Goal: Information Seeking & Learning: Check status

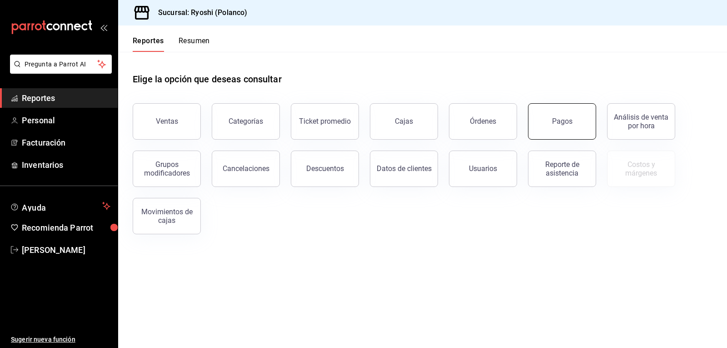
click at [556, 124] on div "Pagos" at bounding box center [562, 121] width 20 height 9
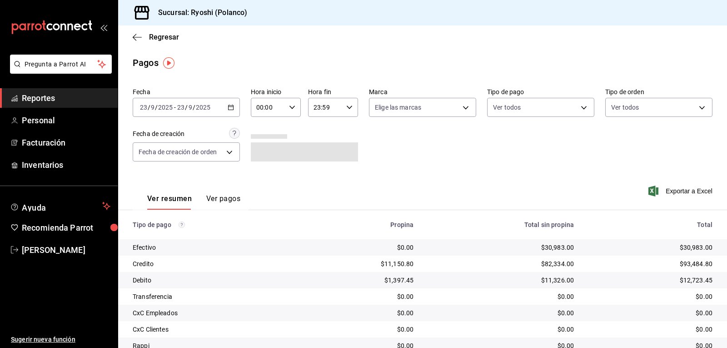
click at [293, 107] on icon "button" at bounding box center [292, 107] width 6 height 6
click at [262, 149] on span "05" at bounding box center [262, 148] width 10 height 7
type input "05:00"
click at [540, 246] on div at bounding box center [363, 174] width 727 height 348
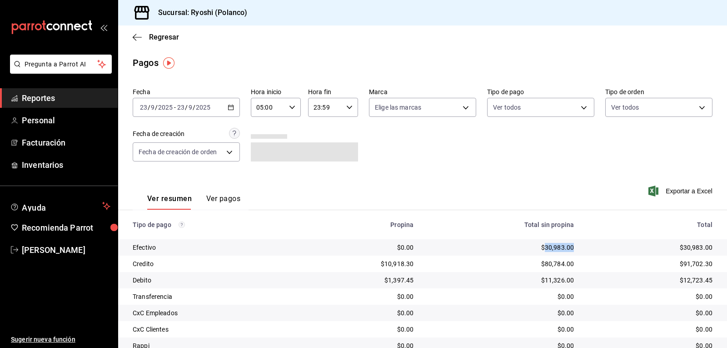
drag, startPoint x: 540, startPoint y: 243, endPoint x: 573, endPoint y: 249, distance: 33.6
click at [573, 249] on td "$30,983.00" at bounding box center [501, 247] width 160 height 16
copy div "30,983.00"
click at [582, 108] on body "Pregunta a Parrot AI Reportes Personal Facturación Inventarios Ayuda Recomienda…" at bounding box center [363, 174] width 727 height 348
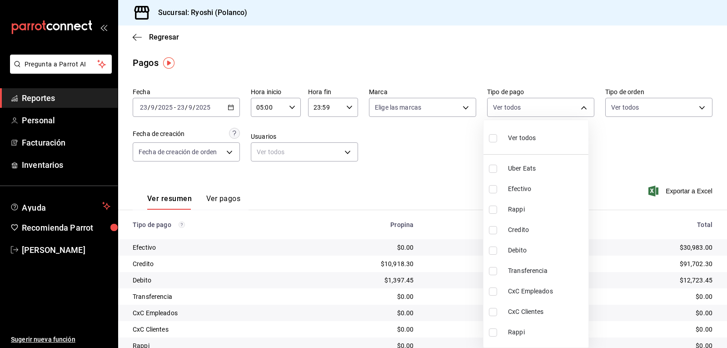
click at [492, 137] on input "checkbox" at bounding box center [493, 138] width 8 height 8
checkbox input "true"
type input "05751dd8-6818-4a8c-b9fb-c7f7071b72fb,789b4605-08e0-4dfe-9865-94468e2c17aa,03400…"
checkbox input "true"
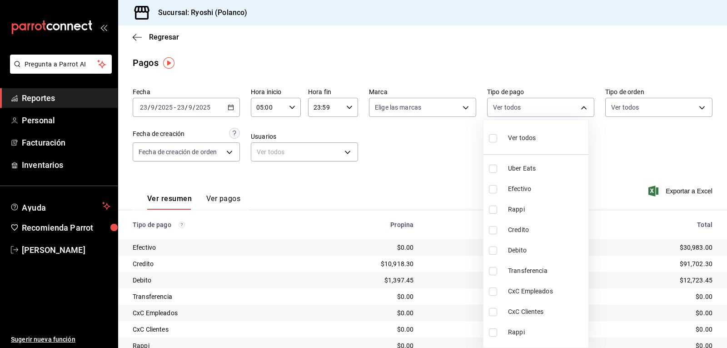
checkbox input "true"
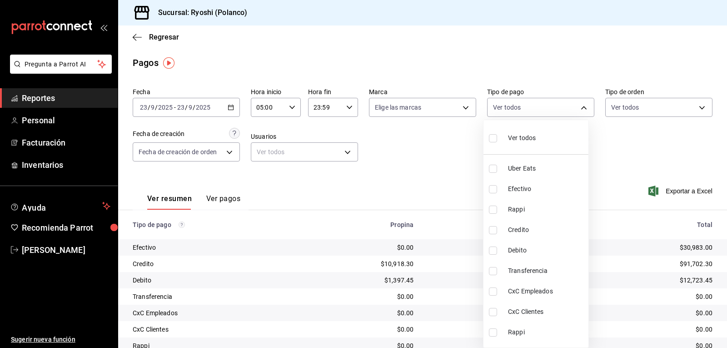
checkbox input "true"
click at [492, 137] on input "checkbox" at bounding box center [493, 138] width 8 height 8
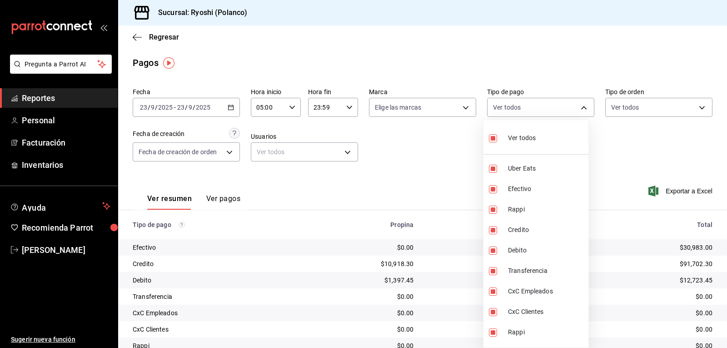
checkbox input "false"
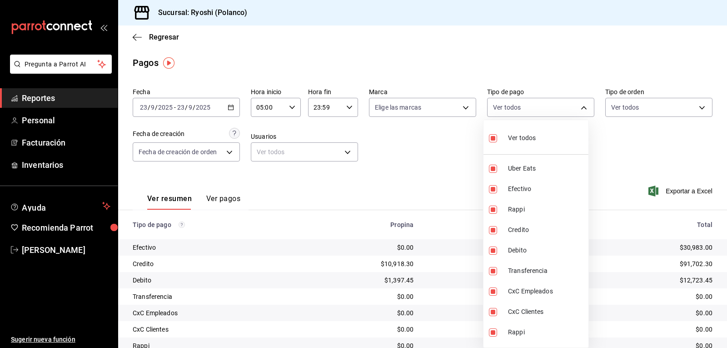
checkbox input "false"
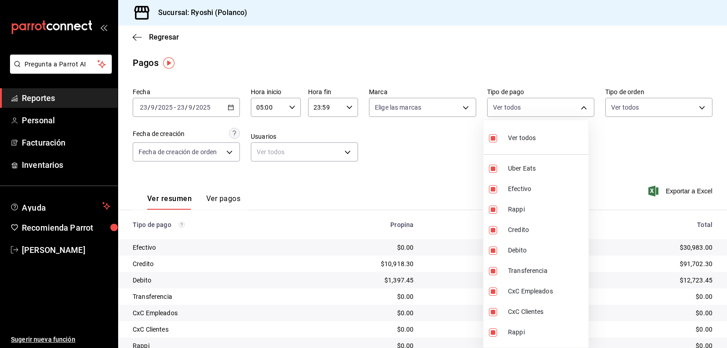
checkbox input "false"
click at [492, 228] on input "checkbox" at bounding box center [493, 230] width 8 height 8
checkbox input "true"
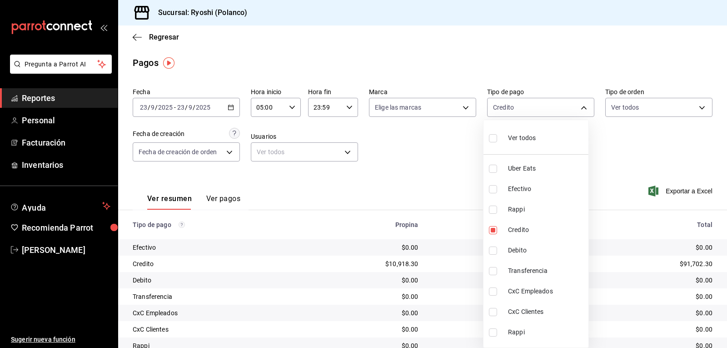
click at [492, 245] on li "Debito" at bounding box center [535, 250] width 105 height 20
type input "9b0685d2-7f5d-4ede-a6b4-58a2ffcbf3cd,4fc1f123-1106-4d46-a6dc-4994d0550367"
checkbox input "true"
click at [471, 245] on div at bounding box center [363, 174] width 727 height 348
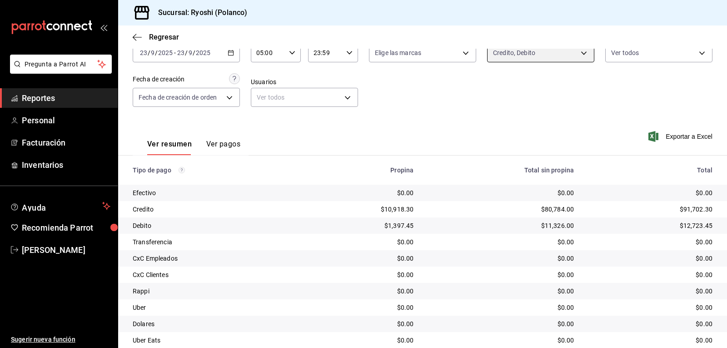
scroll to position [103, 0]
